Goal: Task Accomplishment & Management: Complete application form

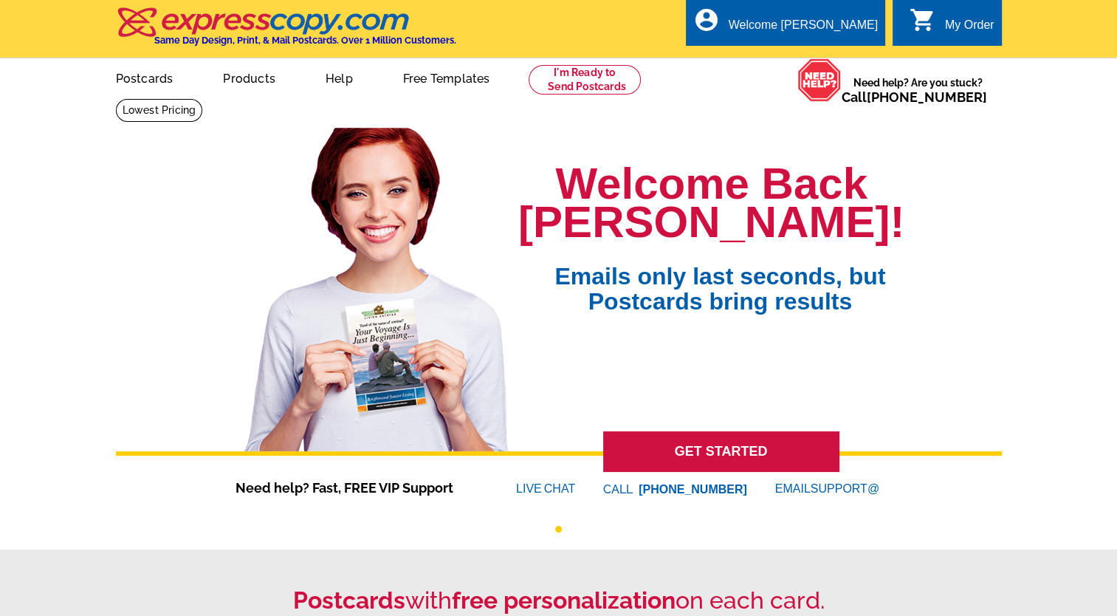
click at [954, 23] on div "My Order" at bounding box center [969, 28] width 49 height 21
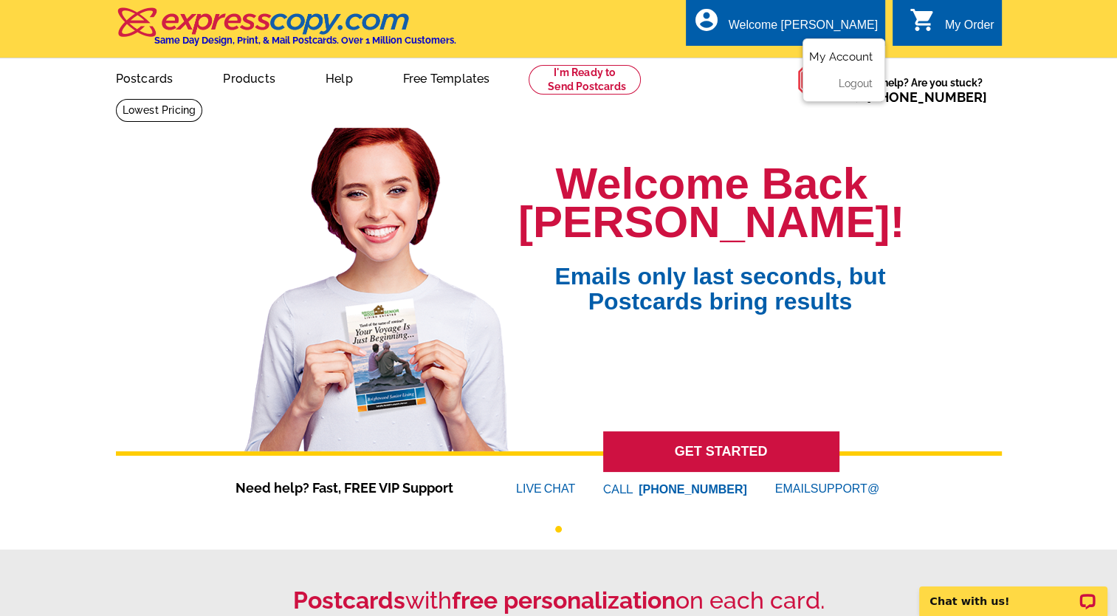
click at [832, 57] on link "My Account" at bounding box center [841, 56] width 64 height 13
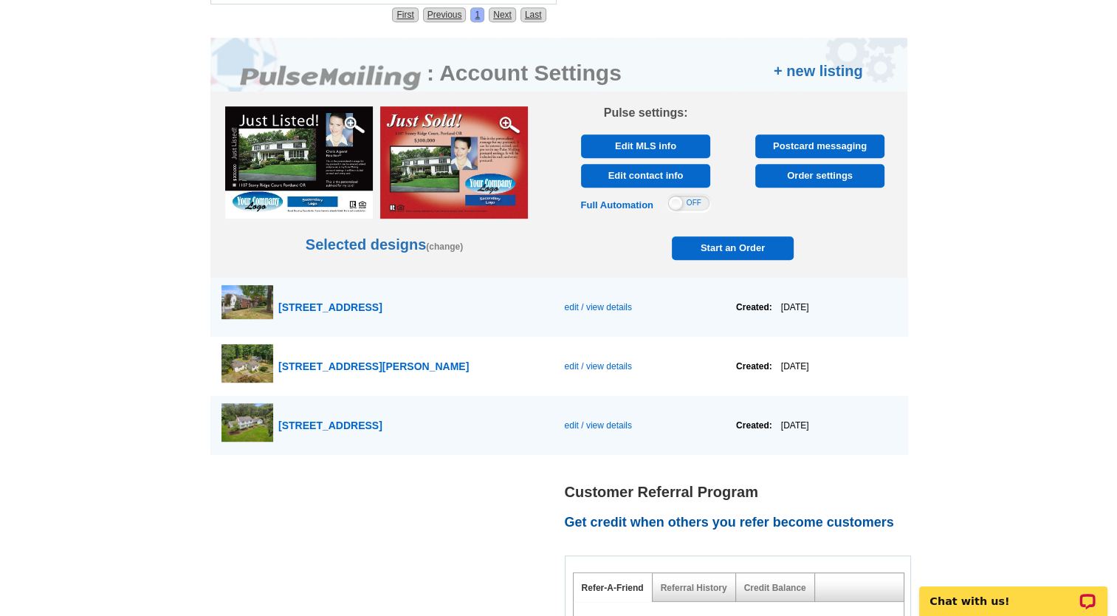
scroll to position [854, 0]
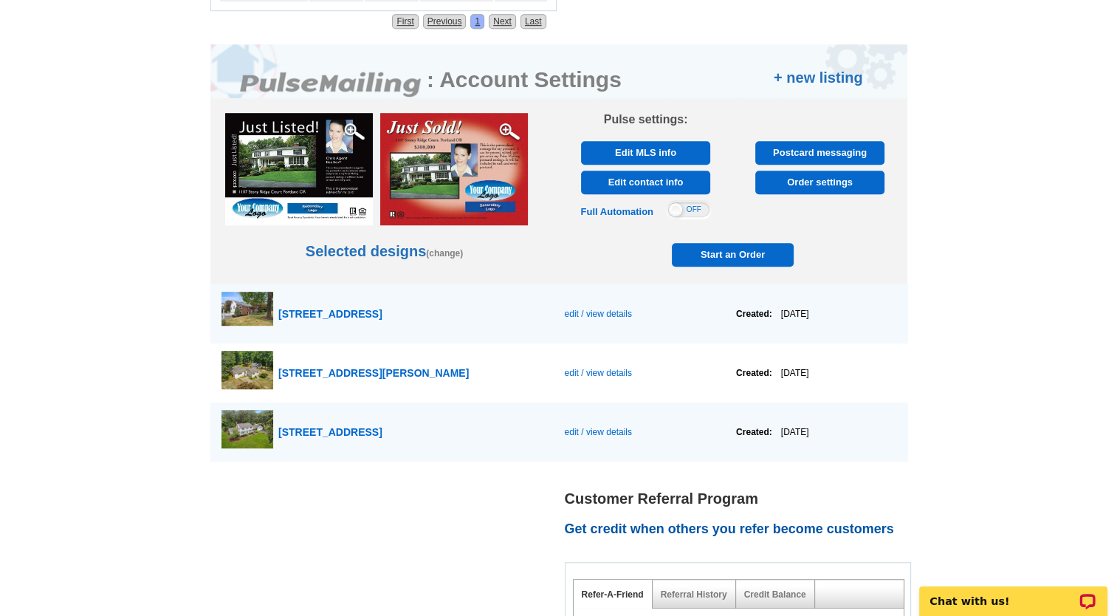
click at [715, 252] on span "Start an Order" at bounding box center [733, 255] width 115 height 24
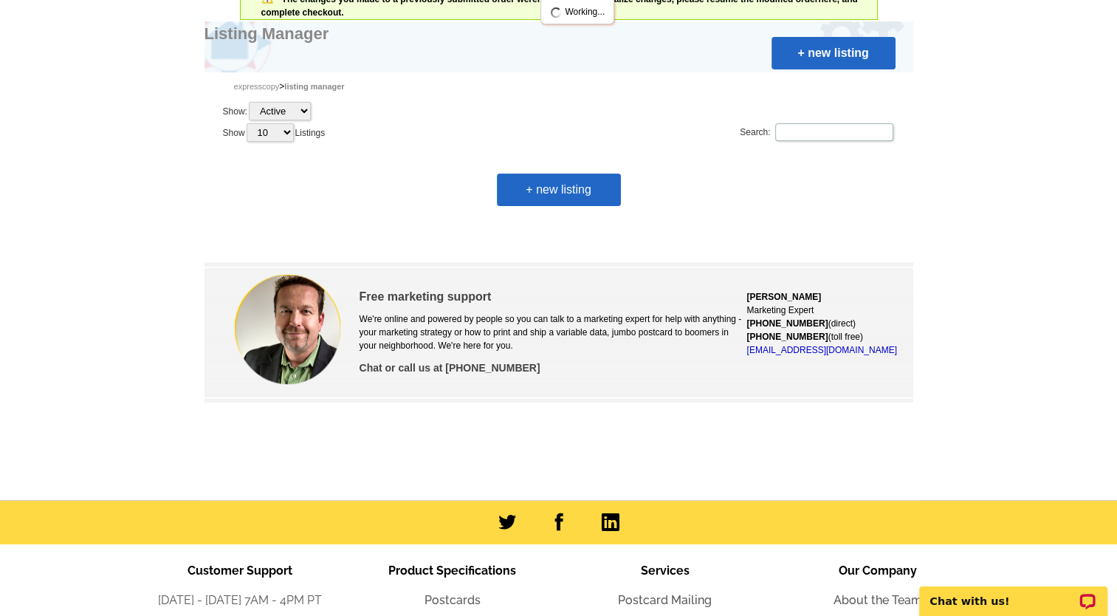
scroll to position [121, 0]
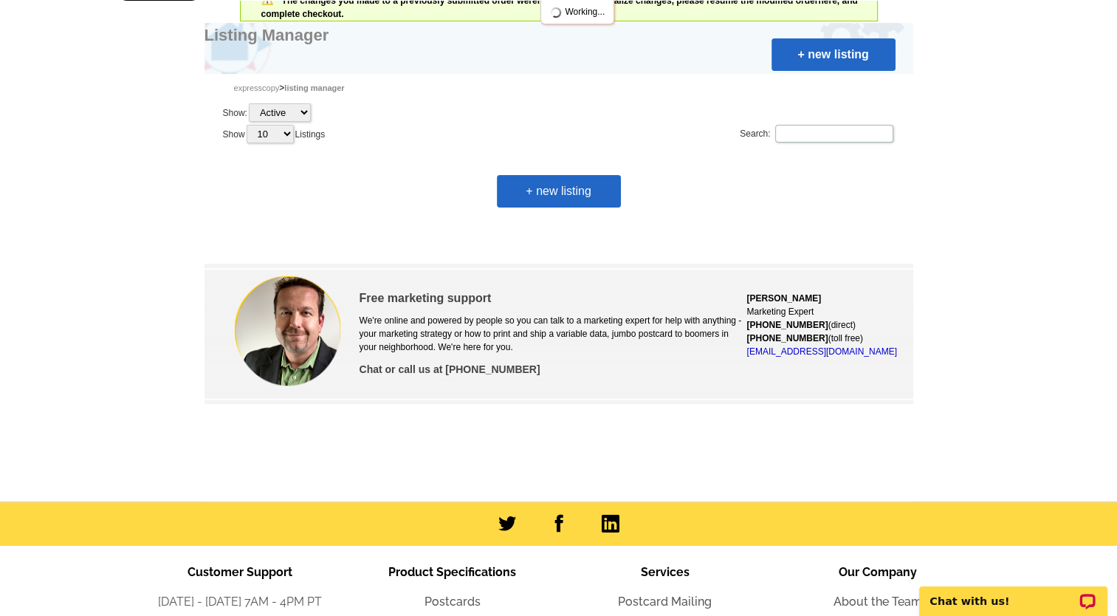
click at [571, 186] on link "+ new listing" at bounding box center [559, 191] width 124 height 32
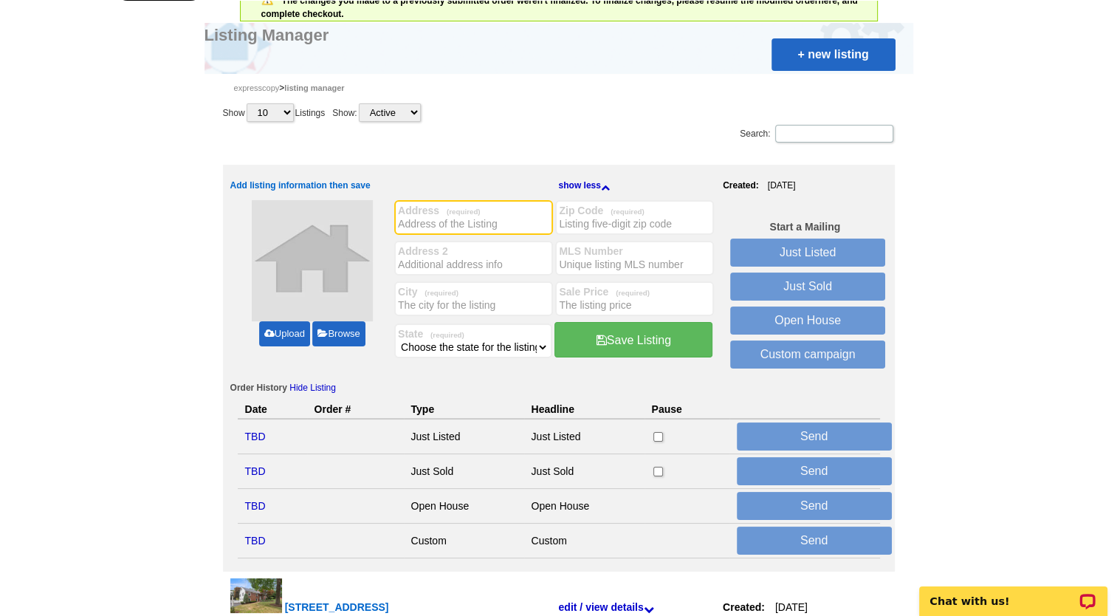
click at [429, 226] on input "Address (required)" at bounding box center [473, 223] width 151 height 15
type input "[STREET_ADDRESS]"
click at [423, 299] on input "City (required)" at bounding box center [473, 305] width 151 height 15
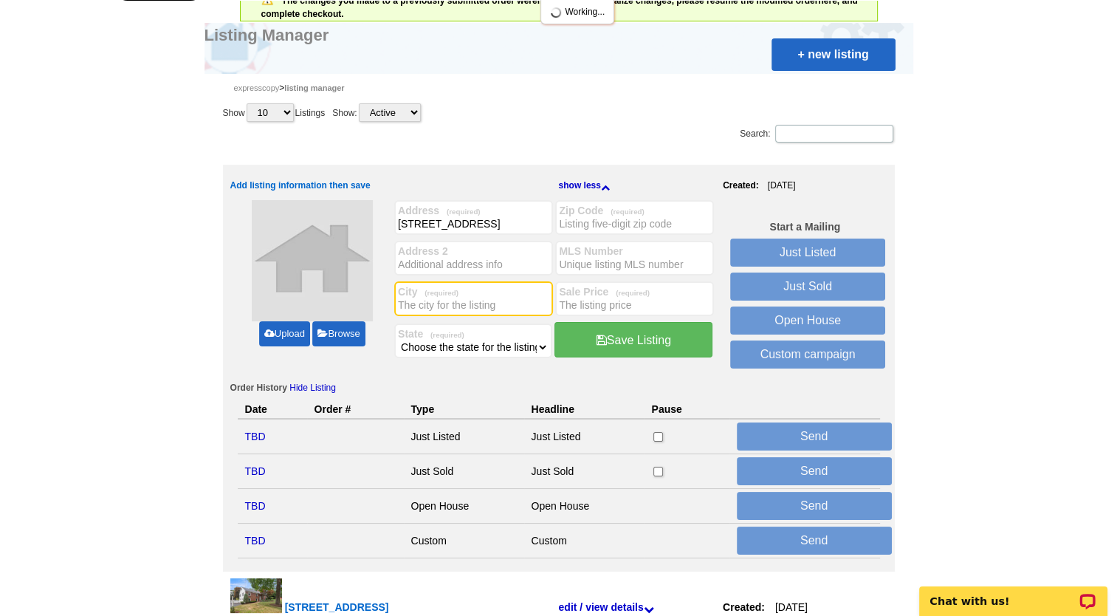
scroll to position [0, 0]
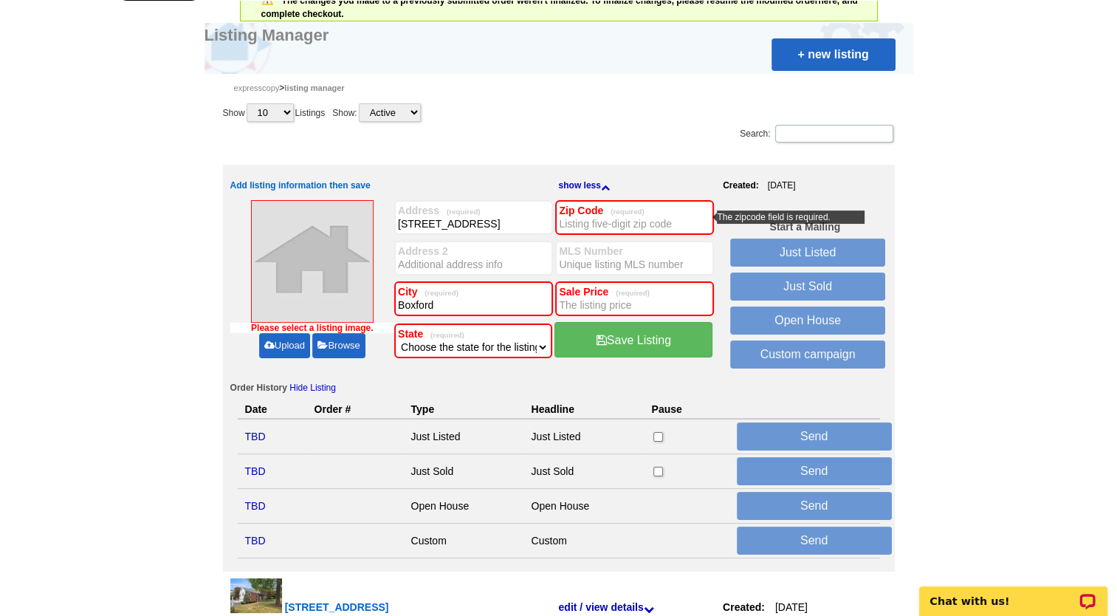
type input "Boxford"
click at [381, 358] on div "Please select a listing image. Upload Browse" at bounding box center [312, 287] width 165 height 174
click at [544, 343] on select "Choose the state for the listing Alabama Alaska Arizona Arkansas California Col…" at bounding box center [473, 347] width 151 height 15
select select "22"
click at [398, 340] on select "Choose the state for the listing Alabama Alaska Arizona Arkansas California Col…" at bounding box center [473, 347] width 151 height 15
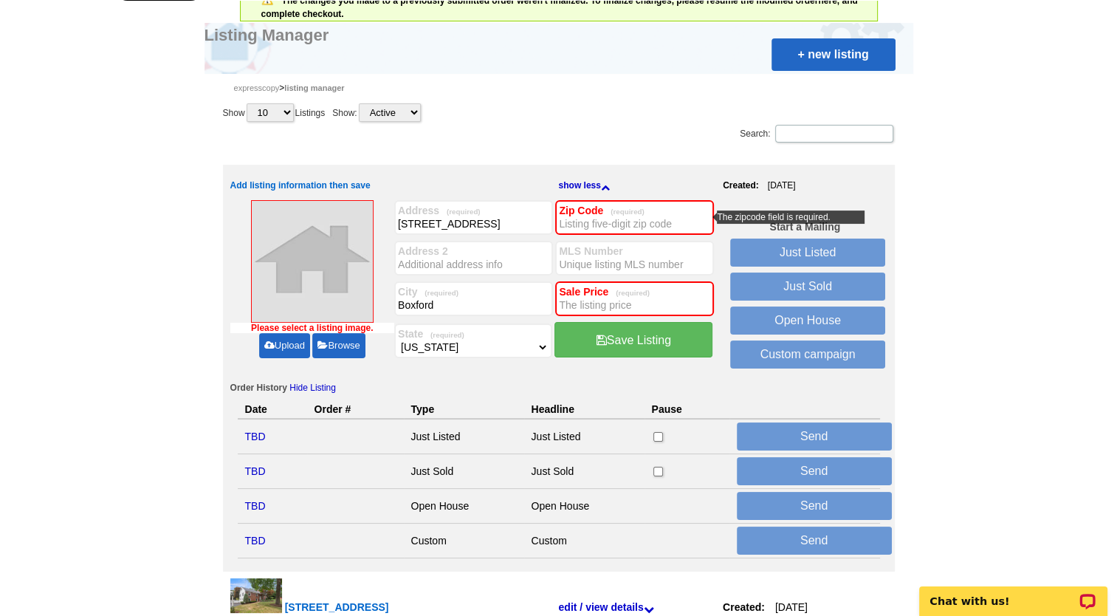
click at [650, 225] on input "Zip Code (required)" at bounding box center [634, 223] width 151 height 15
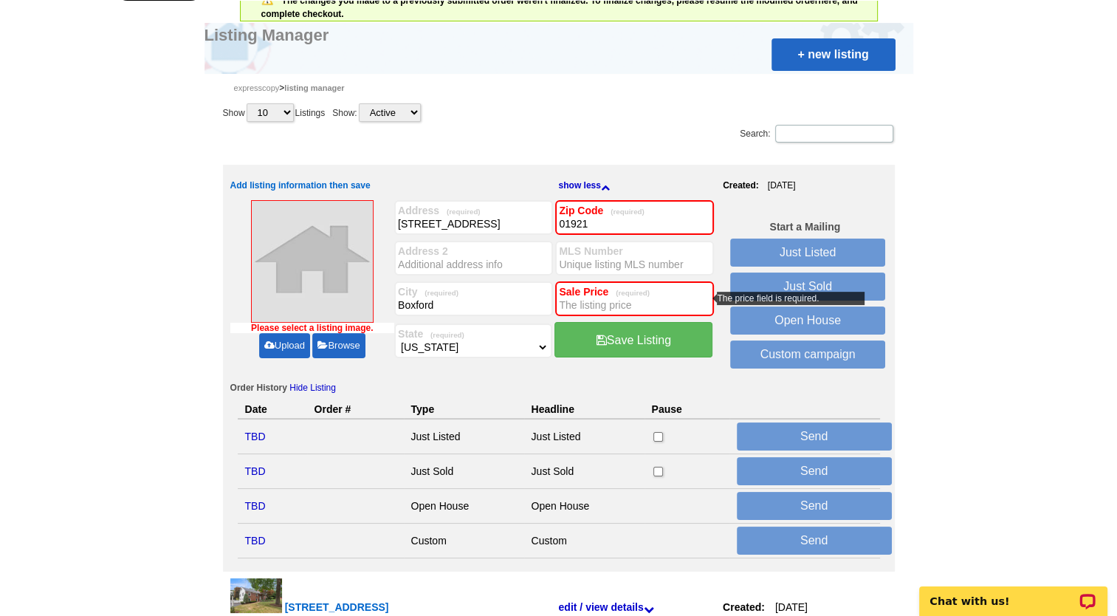
type input "01921"
click at [572, 297] on div "Sale Price (required)" at bounding box center [634, 298] width 159 height 35
click at [572, 305] on input "Sale Price (required)" at bounding box center [634, 305] width 151 height 15
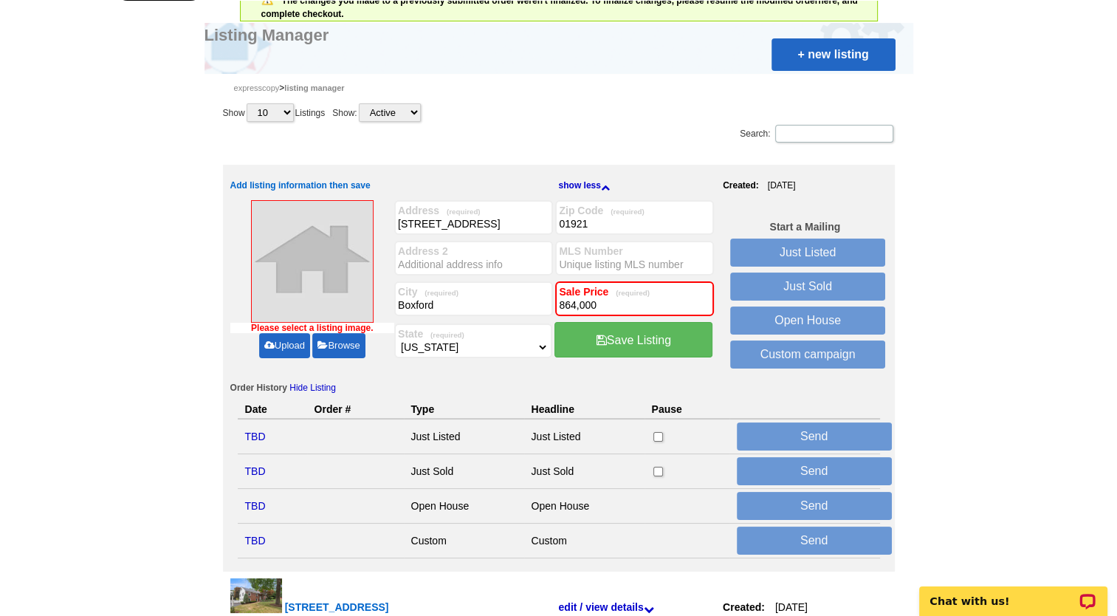
type input "864,000"
click at [288, 344] on link "Upload" at bounding box center [284, 345] width 51 height 25
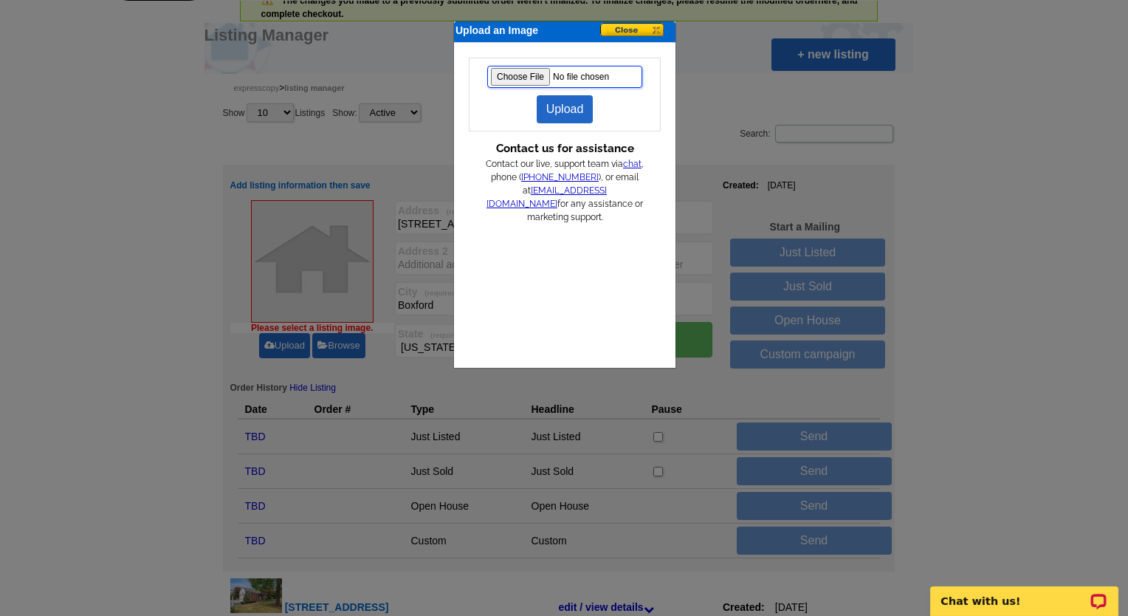
click at [518, 78] on input "file" at bounding box center [564, 77] width 155 height 22
type input "C:\fakepath\geo182front.jpg"
click at [551, 109] on link "Upload" at bounding box center [565, 109] width 57 height 28
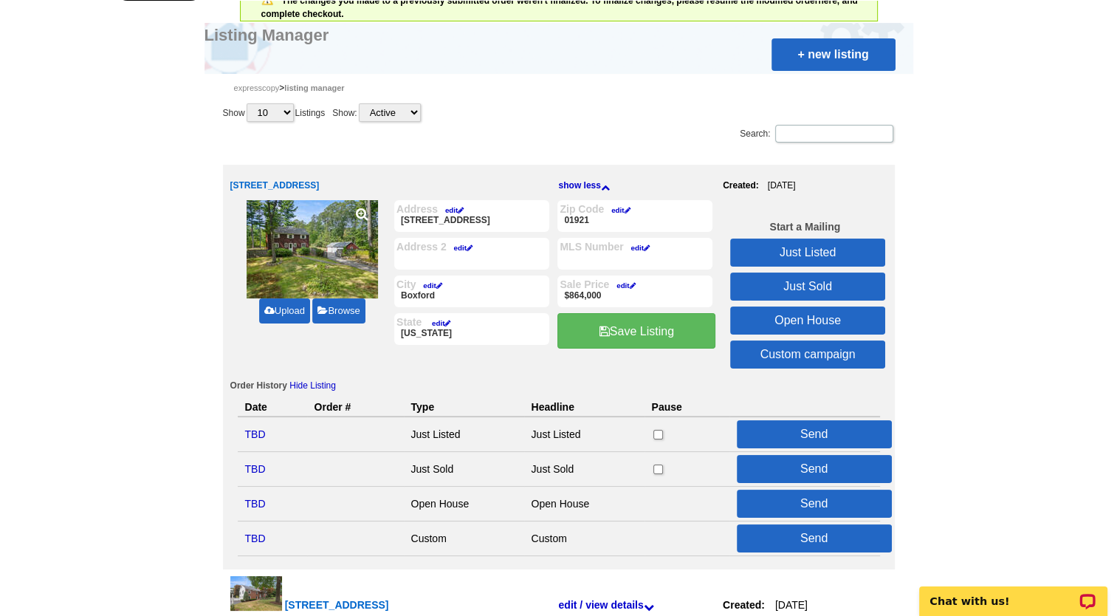
click at [579, 263] on p at bounding box center [635, 260] width 151 height 15
click at [635, 244] on link "edit" at bounding box center [637, 248] width 26 height 8
click at [0, 0] on input "MLS Number" at bounding box center [0, 0] width 0 height 0
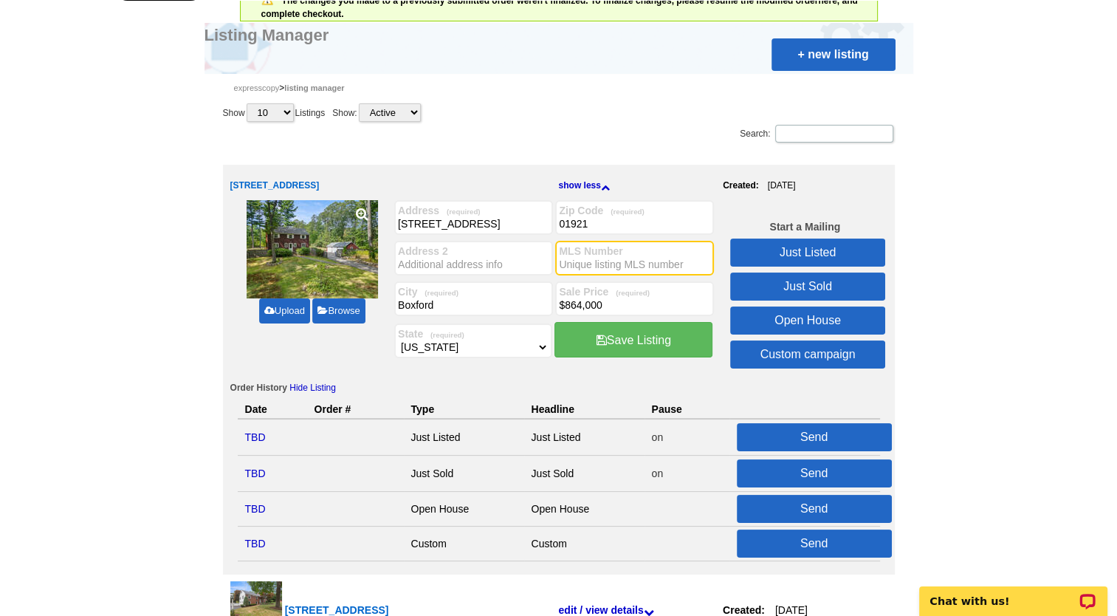
click at [589, 263] on input "MLS Number" at bounding box center [634, 264] width 151 height 15
paste input "73438137"
type input "73438137"
click at [809, 247] on link "Just Listed" at bounding box center [807, 253] width 155 height 28
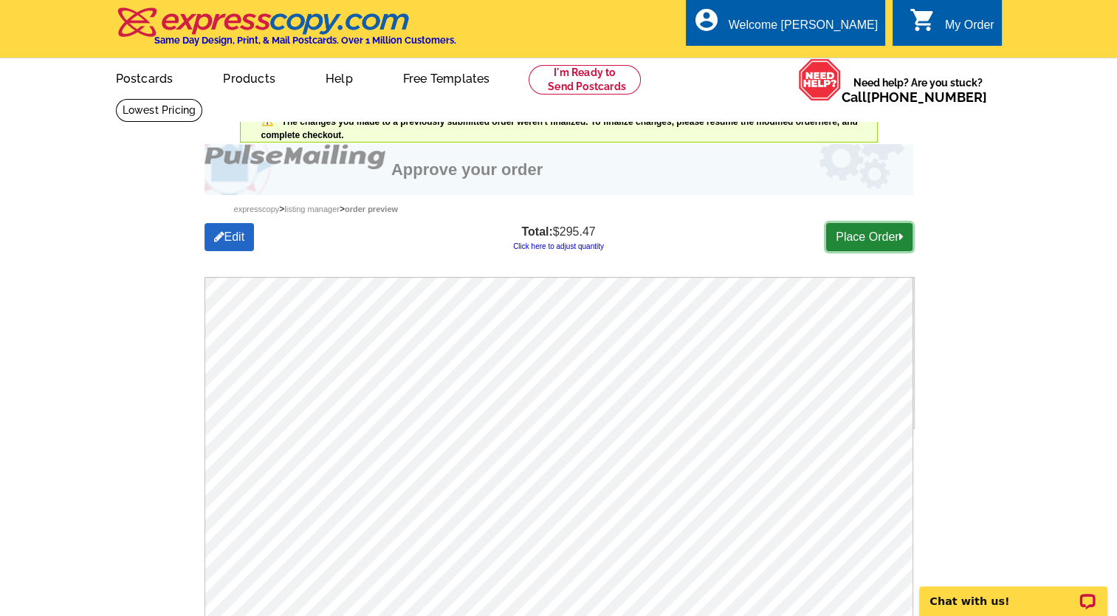
click at [892, 234] on link "Place Order" at bounding box center [869, 237] width 86 height 28
